Goal: Task Accomplishment & Management: Complete application form

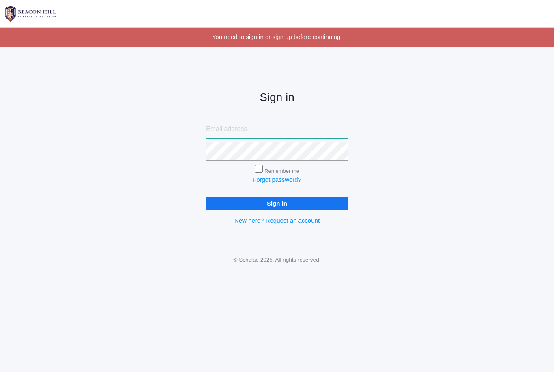
type input "[EMAIL_ADDRESS][DOMAIN_NAME]"
click at [277, 202] on input "Sign in" at bounding box center [277, 203] width 142 height 13
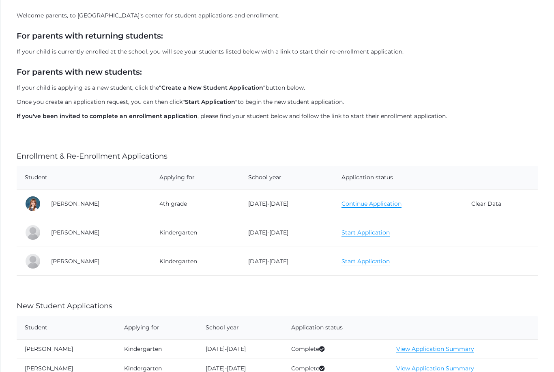
scroll to position [89, 0]
click at [380, 204] on link "Continue Application" at bounding box center [372, 204] width 60 height 8
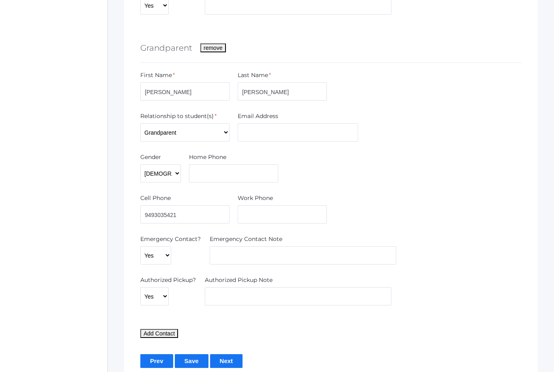
scroll to position [1580, 0]
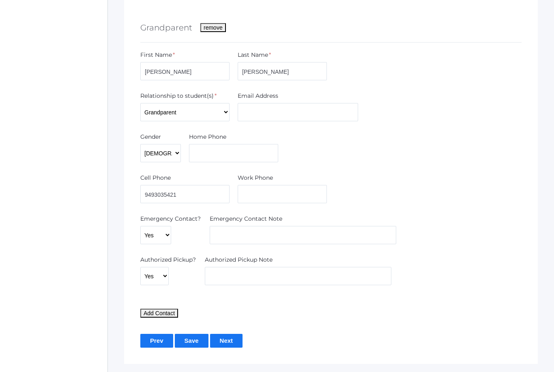
click at [190, 338] on input "Save" at bounding box center [192, 340] width 34 height 13
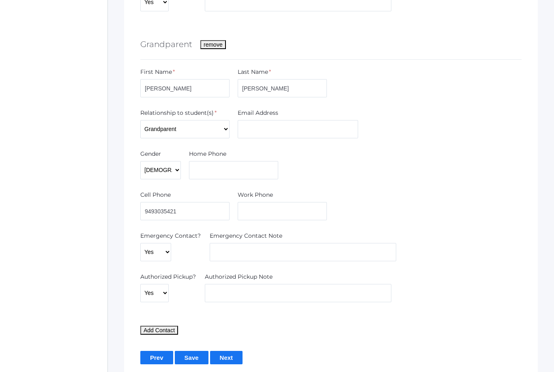
scroll to position [1599, 0]
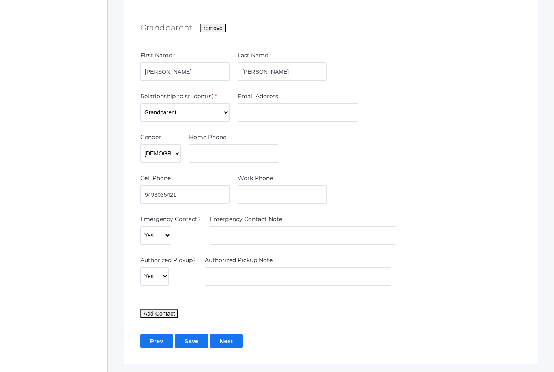
click at [235, 336] on input "Next" at bounding box center [226, 340] width 33 height 13
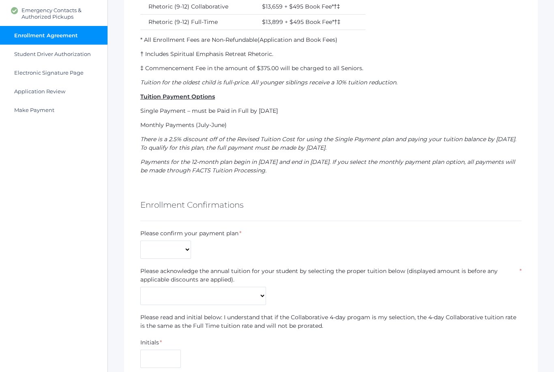
scroll to position [330, 0]
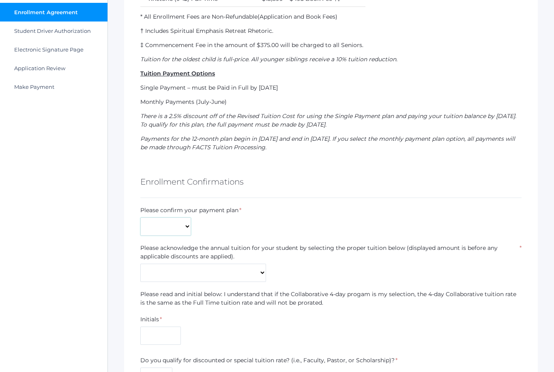
click at [180, 233] on select "Monthly Payments (July-June) Single Payment Due July" at bounding box center [165, 227] width 51 height 18
click at [177, 228] on select "Monthly Payments (July-June) Single Payment Due July" at bounding box center [165, 227] width 51 height 18
click at [185, 223] on select "Monthly Payments (July-June) Single Payment Due July" at bounding box center [165, 227] width 51 height 18
click at [252, 281] on select "Kindergarten Collaborative (3-day) - $7,409 Kindergarten Collaborative (4-day)*…" at bounding box center [203, 273] width 126 height 18
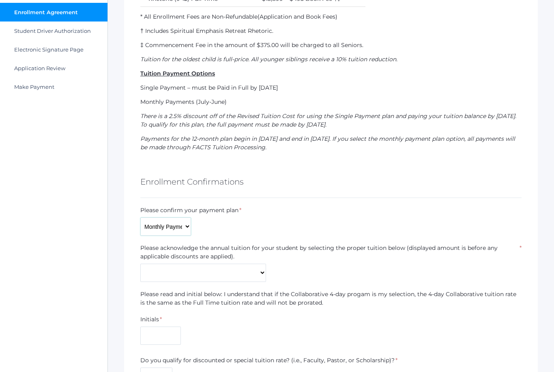
click at [185, 226] on select "Monthly Payments (July-June) Single Payment Due July" at bounding box center [165, 227] width 51 height 18
click at [249, 274] on select "Kindergarten Collaborative (3-day) - $7,409 Kindergarten Collaborative (4-day)*…" at bounding box center [203, 273] width 126 height 18
click at [185, 226] on select "Monthly Payments (July-June) Single Payment Due July" at bounding box center [165, 227] width 51 height 18
select select "Monthly Payments (July-June)"
click at [244, 267] on select "Kindergarten Collaborative (3-day) - $7,409 Kindergarten Collaborative (4-day)*…" at bounding box center [203, 273] width 126 height 18
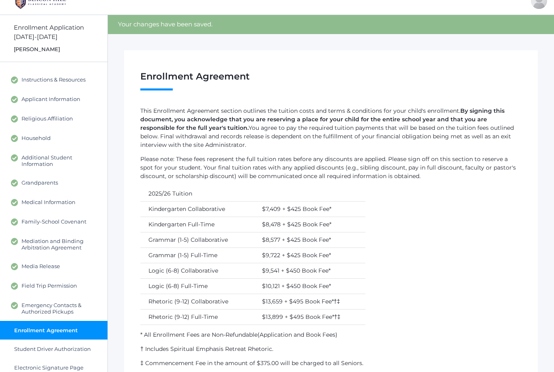
scroll to position [0, 0]
